Goal: Transaction & Acquisition: Purchase product/service

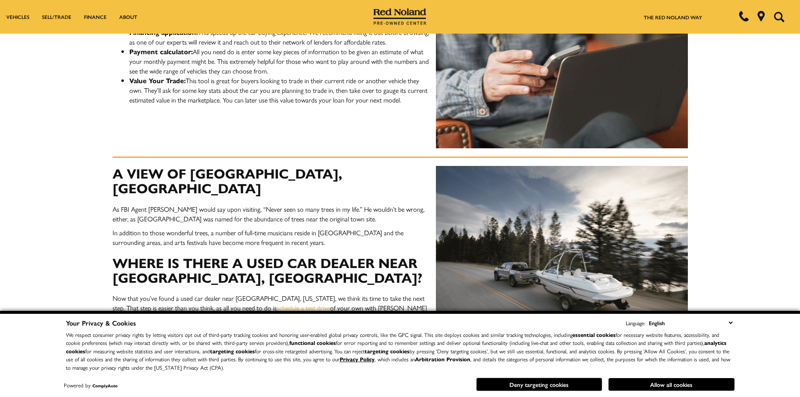
scroll to position [630, 0]
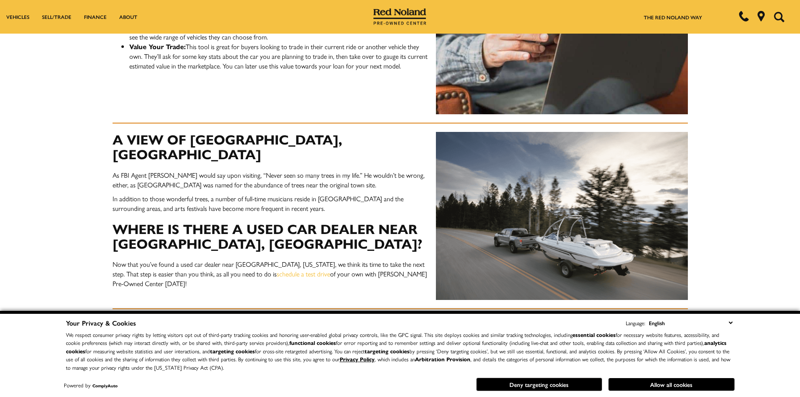
click at [367, 235] on div "A View of Woodland Park, CO As FBI Agent Dale Cooper would say upon visiting, “…" at bounding box center [400, 207] width 588 height 186
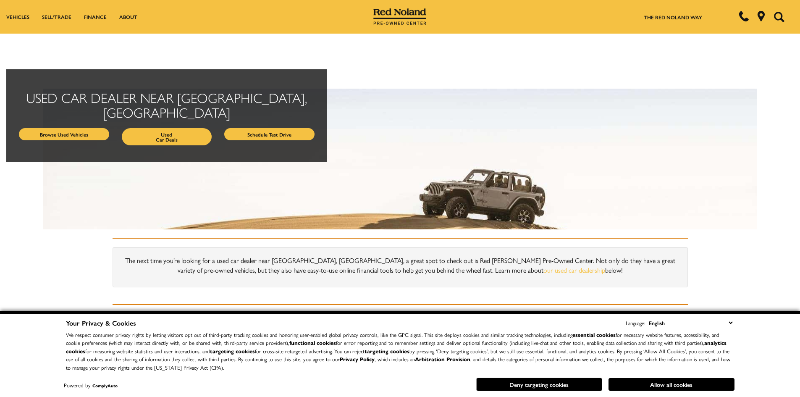
scroll to position [0, 0]
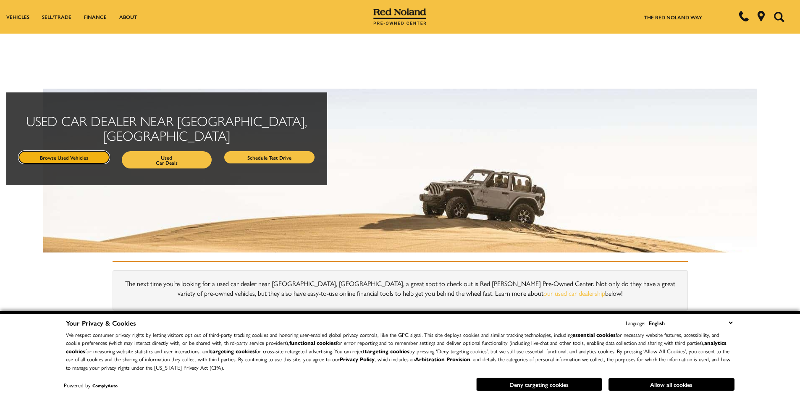
click at [63, 151] on link "Browse Used Vehicles" at bounding box center [64, 157] width 90 height 12
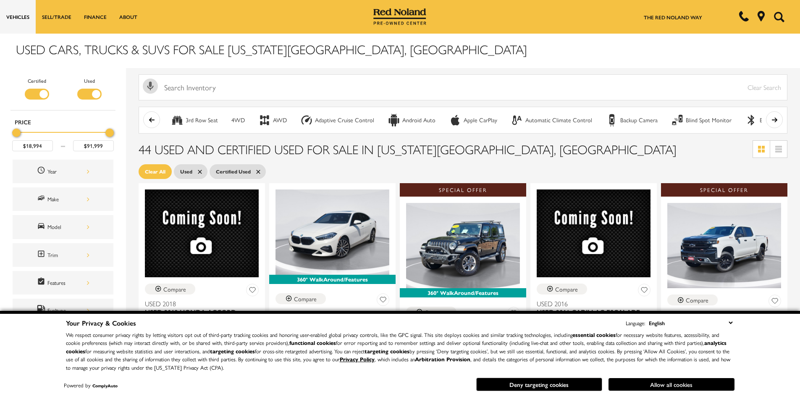
click at [647, 384] on button "Allow all cookies" at bounding box center [671, 384] width 126 height 13
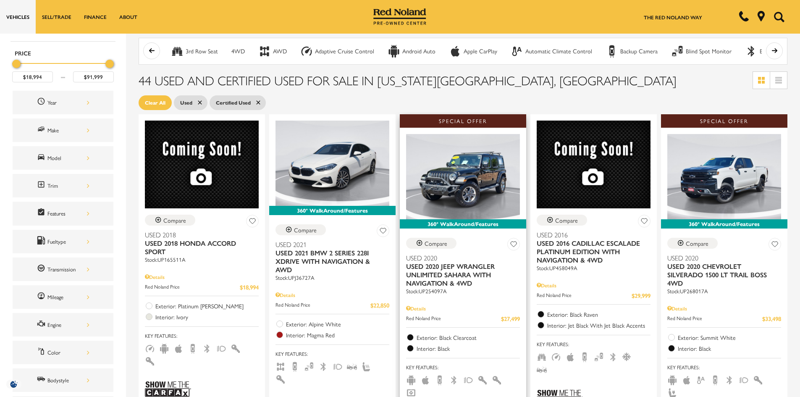
scroll to position [140, 0]
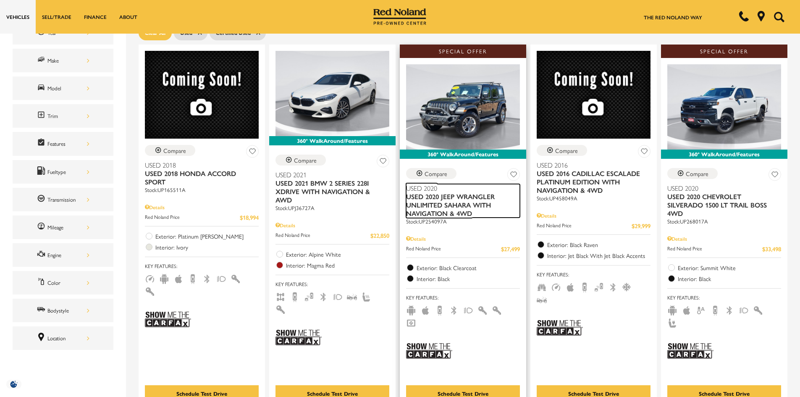
click at [438, 206] on span "Used 2020 Jeep Wrangler Unlimited Sahara With Navigation & 4WD" at bounding box center [459, 204] width 107 height 25
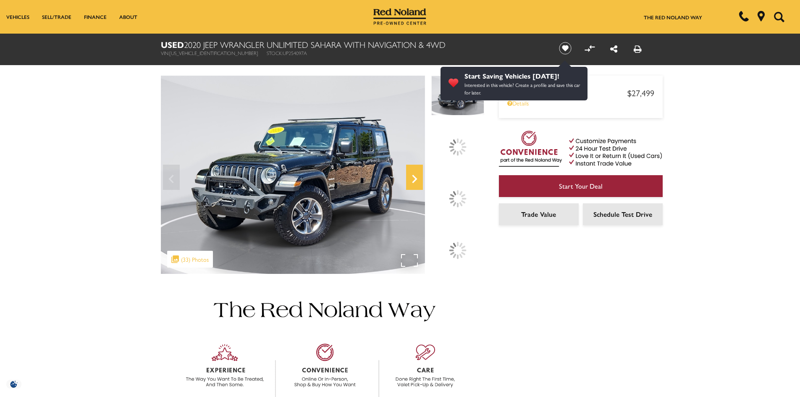
click at [413, 181] on icon "Next" at bounding box center [414, 179] width 5 height 8
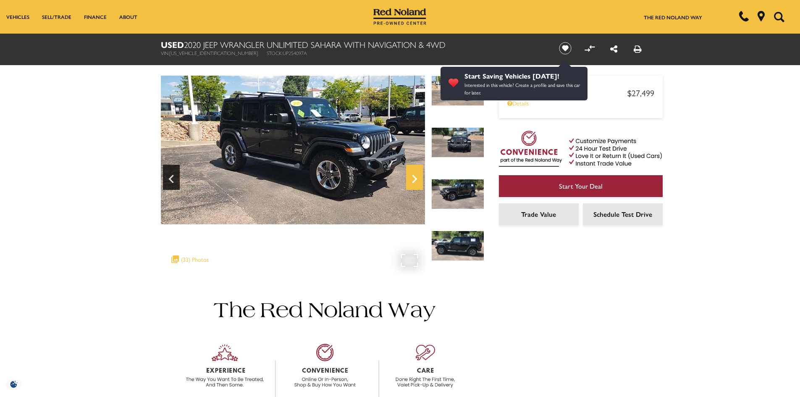
click at [415, 178] on icon "Next" at bounding box center [414, 179] width 5 height 8
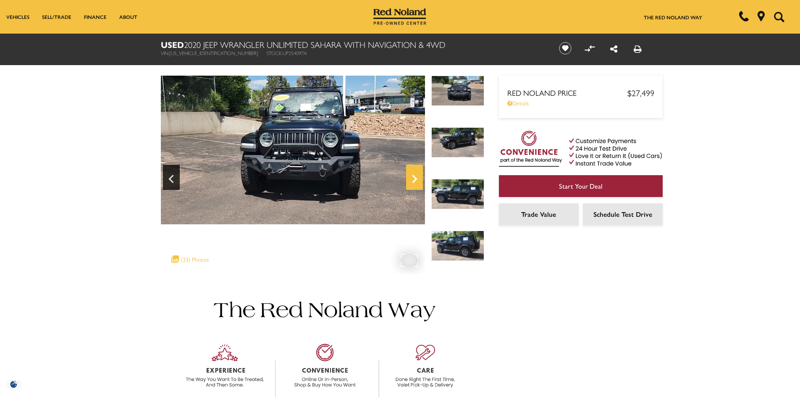
click at [415, 178] on icon "Next" at bounding box center [414, 179] width 5 height 8
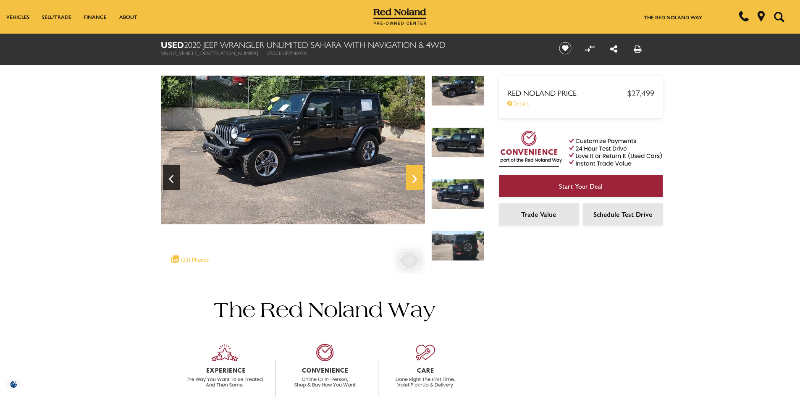
click at [415, 178] on icon "Next" at bounding box center [414, 179] width 5 height 8
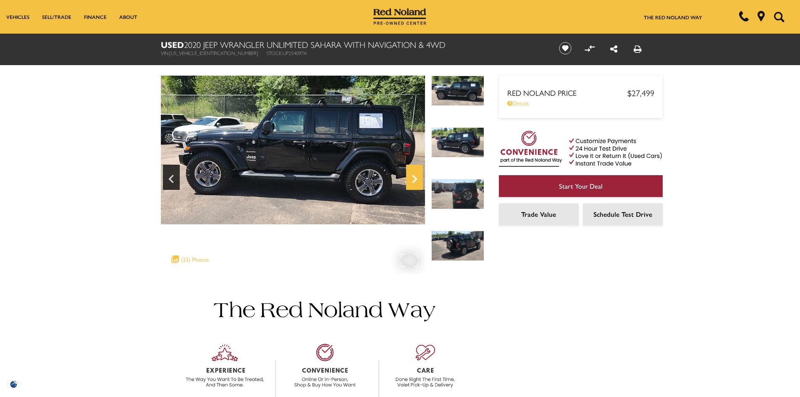
click at [415, 178] on icon "Next" at bounding box center [414, 179] width 5 height 8
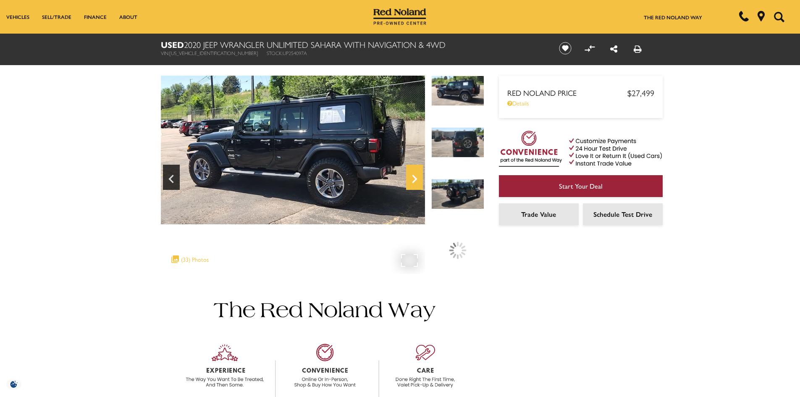
click at [415, 178] on icon "Next" at bounding box center [414, 179] width 5 height 8
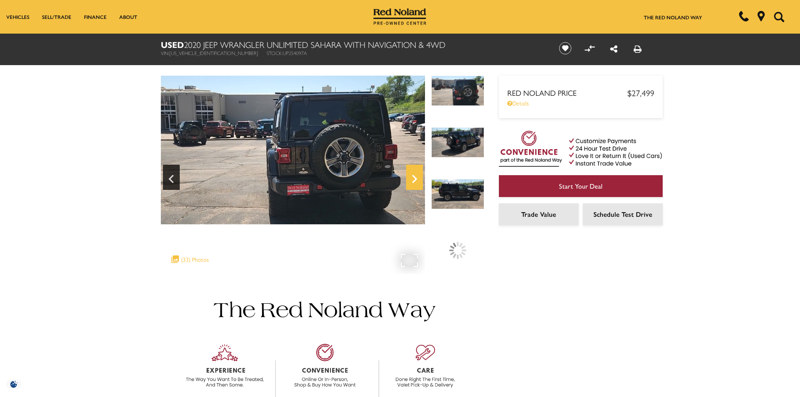
click at [415, 178] on icon "Next" at bounding box center [414, 179] width 5 height 8
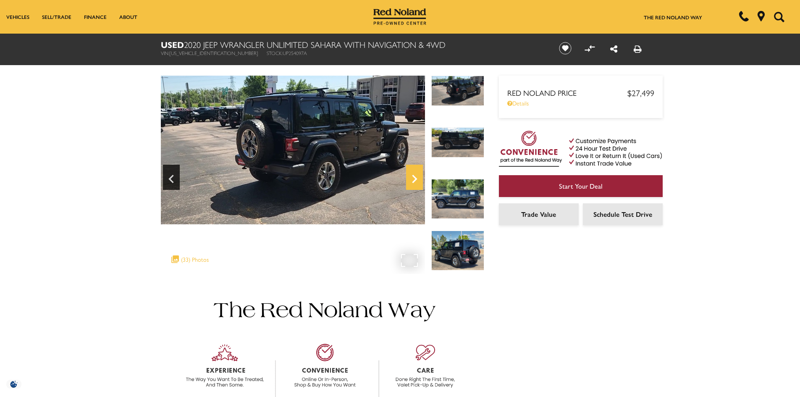
click at [415, 178] on icon "Next" at bounding box center [414, 179] width 5 height 8
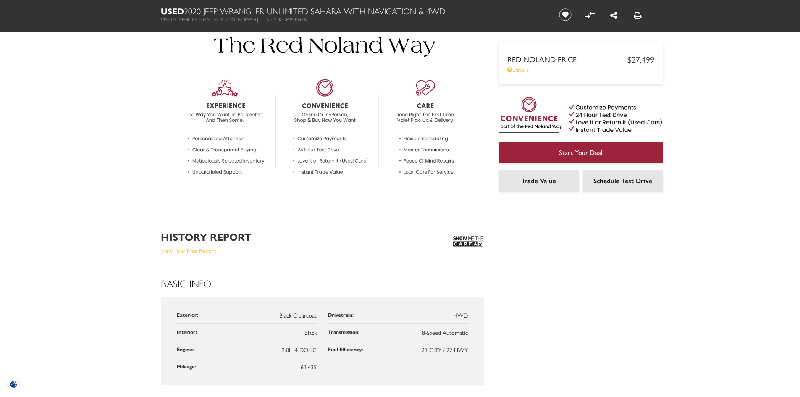
scroll to position [350, 0]
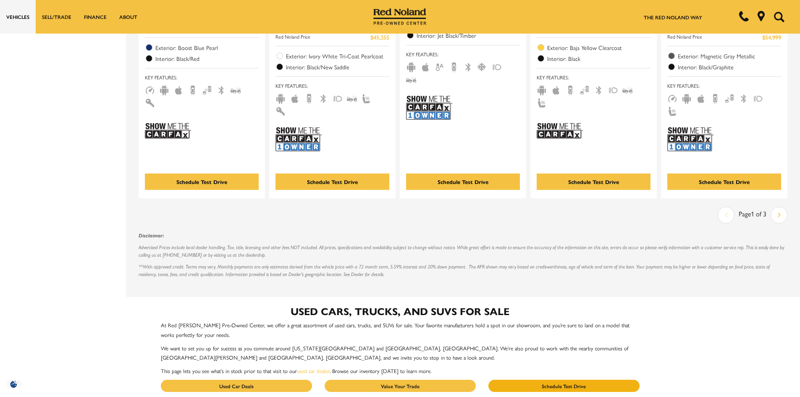
scroll to position [1399, 0]
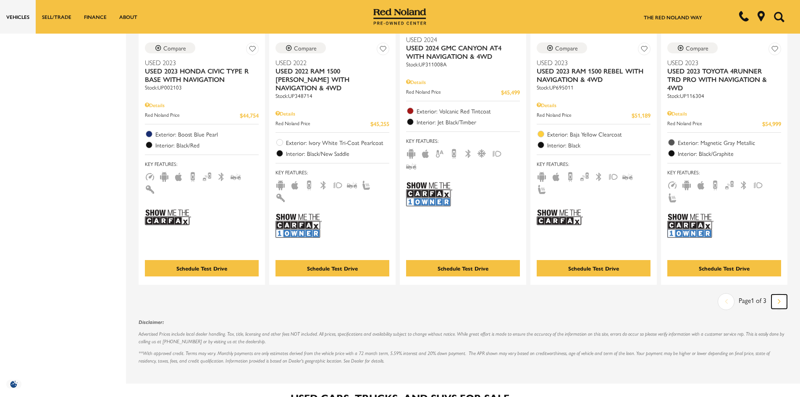
click at [780, 294] on icon "next page" at bounding box center [778, 300] width 3 height 13
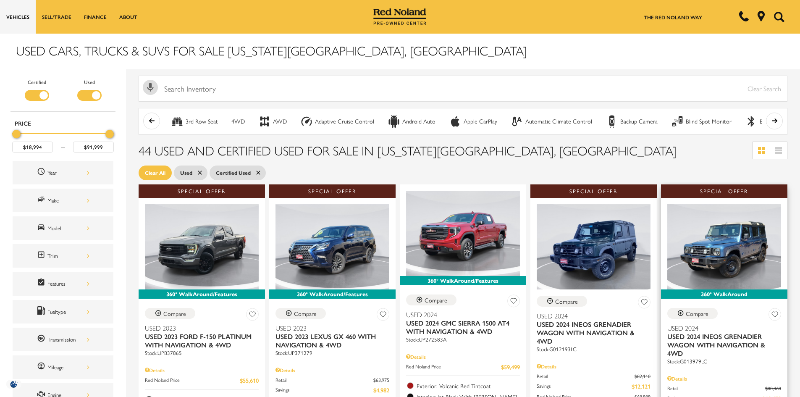
scroll to position [70, 0]
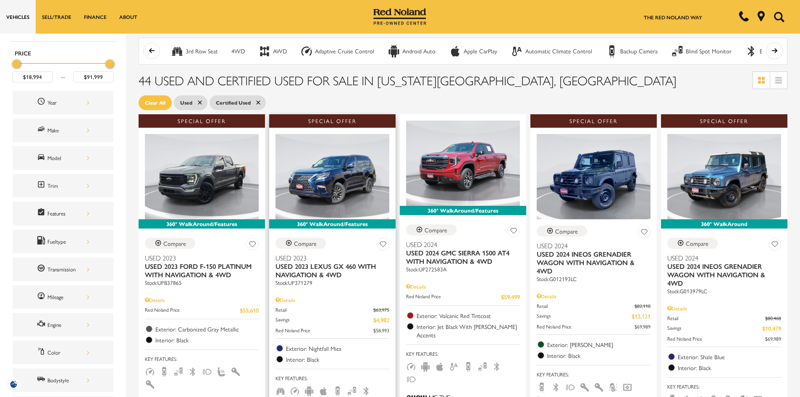
drag, startPoint x: 365, startPoint y: 233, endPoint x: 317, endPoint y: 261, distance: 55.3
drag, startPoint x: 317, startPoint y: 261, endPoint x: 335, endPoint y: 247, distance: 22.2
click at [335, 247] on div "Compare Used 2023 Used 2023 Lexus GX 460 With Navigation & 4WD Stock : UP371279" at bounding box center [332, 262] width 114 height 49
click at [315, 262] on span "Used 2023 Lexus GX 460 With Navigation & 4WD" at bounding box center [328, 270] width 107 height 17
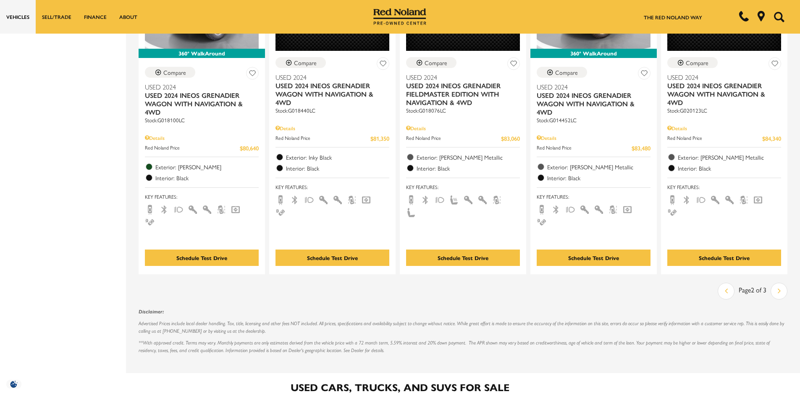
scroll to position [1469, 0]
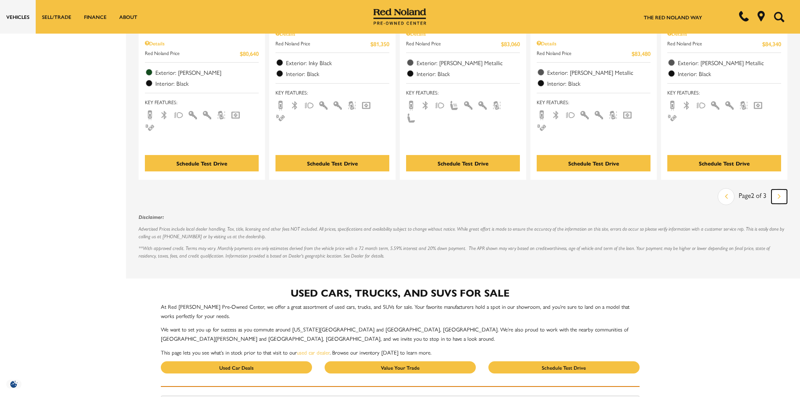
click at [780, 189] on icon "next page" at bounding box center [778, 195] width 3 height 13
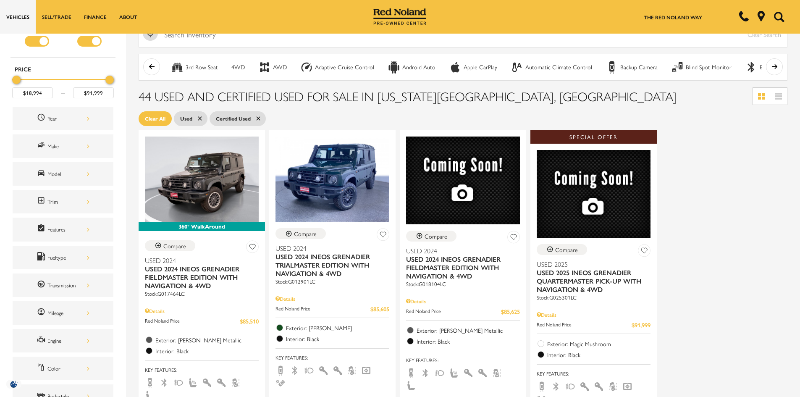
scroll to position [70, 0]
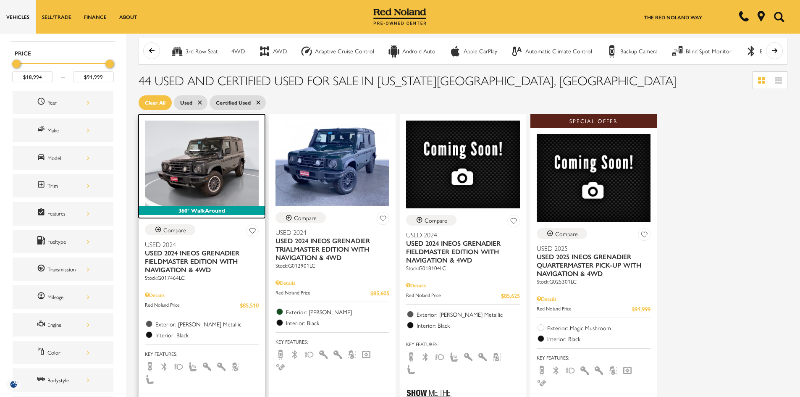
click at [206, 177] on img at bounding box center [202, 162] width 114 height 85
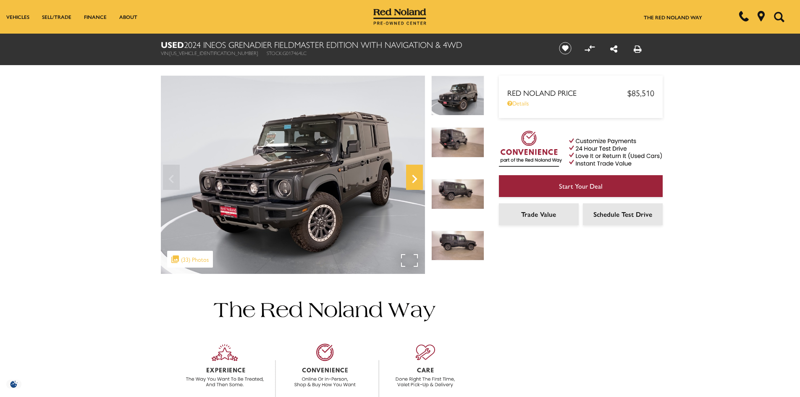
click at [415, 180] on icon "Next" at bounding box center [414, 179] width 5 height 8
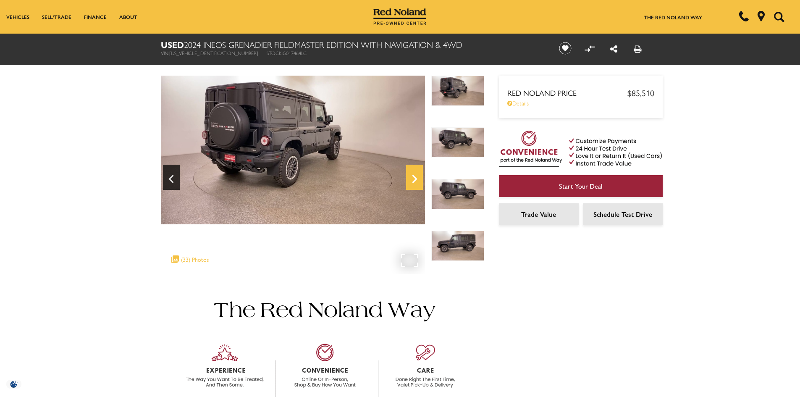
click at [413, 178] on icon "Next" at bounding box center [414, 179] width 17 height 20
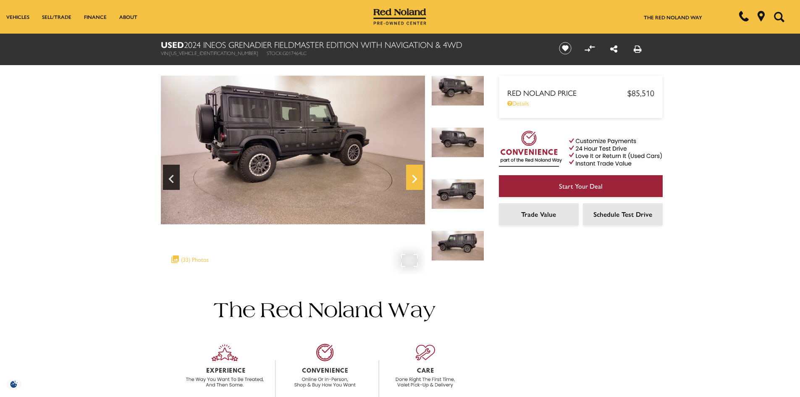
click at [413, 178] on icon "Next" at bounding box center [414, 179] width 17 height 20
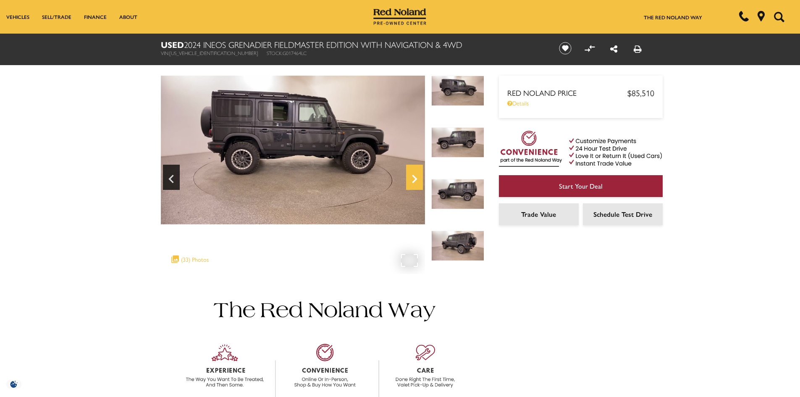
click at [414, 177] on icon "Next" at bounding box center [414, 179] width 5 height 8
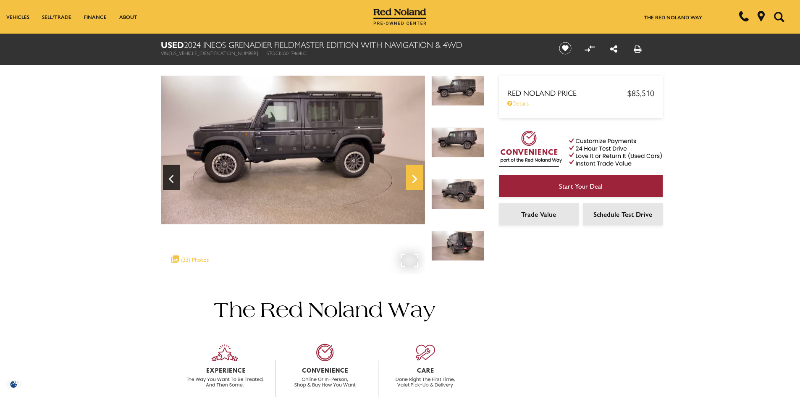
click at [414, 177] on icon "Next" at bounding box center [414, 179] width 5 height 8
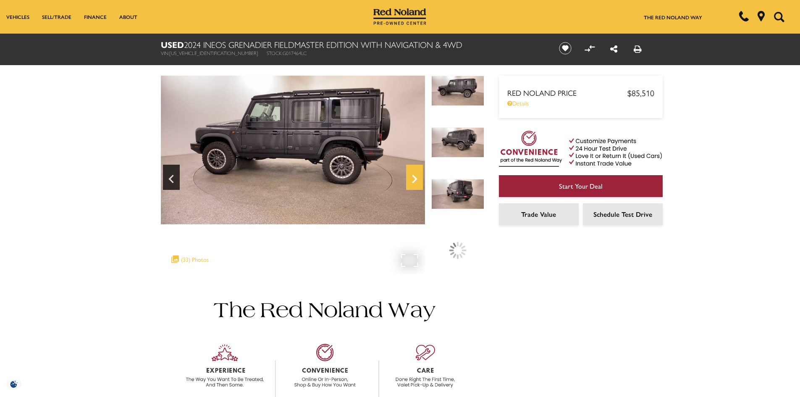
click at [414, 176] on icon "Next" at bounding box center [414, 179] width 5 height 8
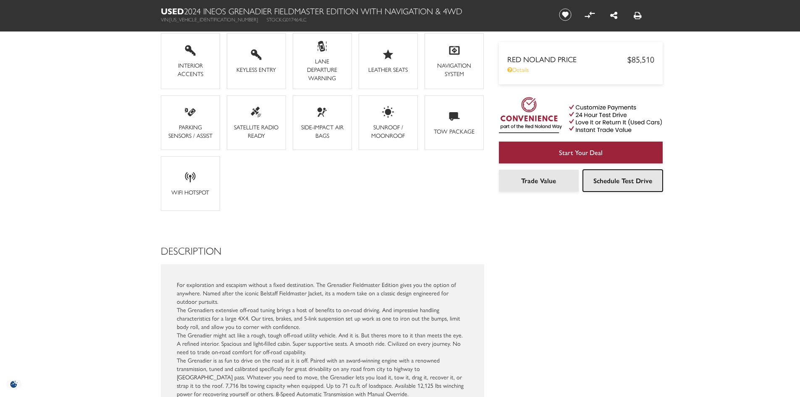
scroll to position [700, 0]
